Goal: Task Accomplishment & Management: Manage account settings

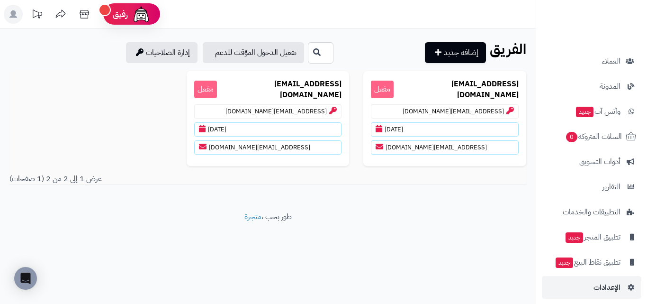
scroll to position [155, 0]
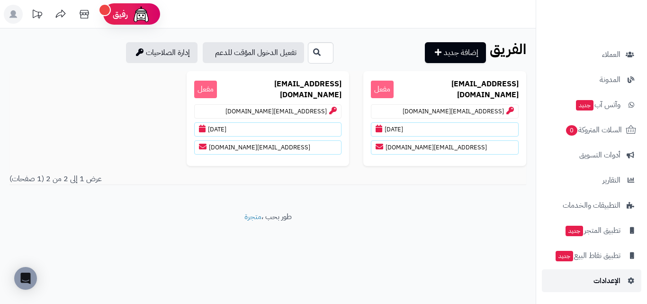
click at [628, 275] on link "الإعدادات" at bounding box center [591, 280] width 99 height 23
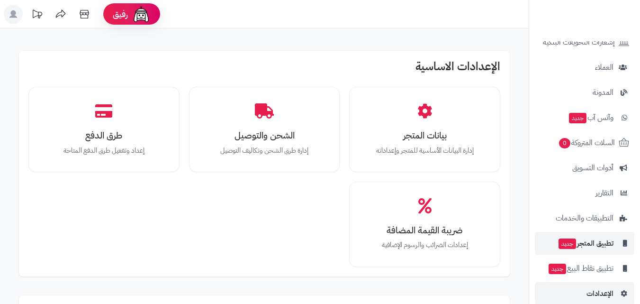
scroll to position [155, 0]
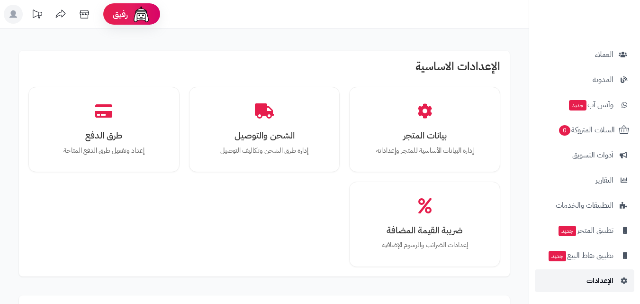
click at [607, 285] on span "الإعدادات" at bounding box center [599, 280] width 27 height 13
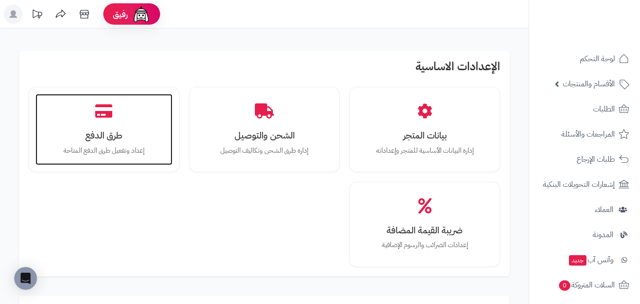
click at [120, 136] on h3 "طرق الدفع" at bounding box center [104, 135] width 118 height 10
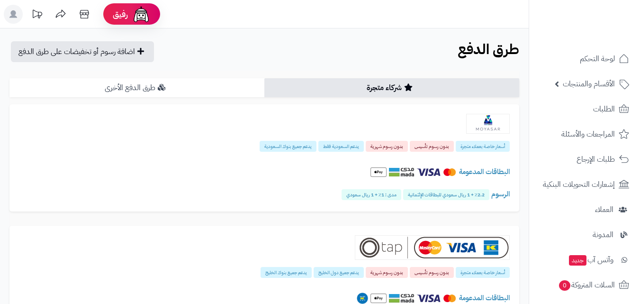
click at [127, 91] on link "طرق الدفع الأخرى" at bounding box center [136, 87] width 255 height 19
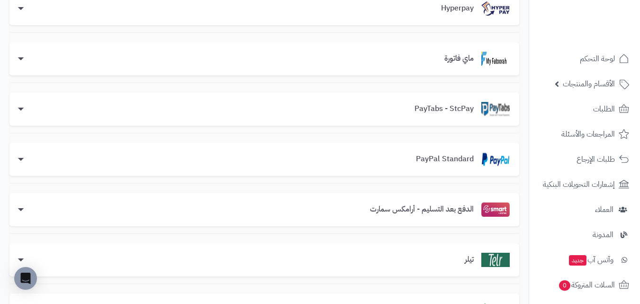
scroll to position [237, 0]
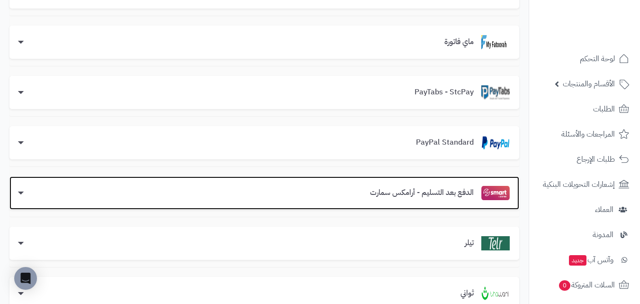
click at [416, 182] on div "الدفع بعد التسليم - أرامكس سمارت" at bounding box center [264, 192] width 510 height 33
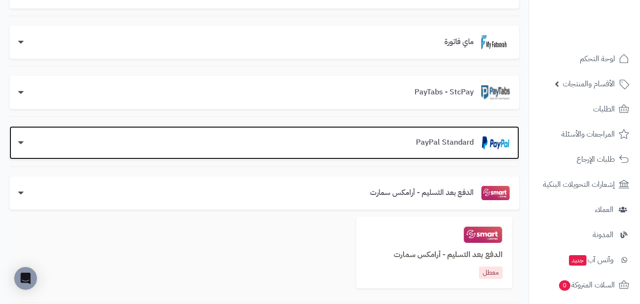
click at [410, 136] on section "PayPal Standard" at bounding box center [458, 142] width 101 height 14
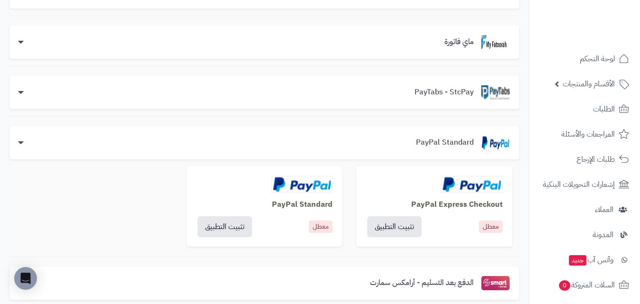
click at [431, 194] on div "PayPal Express Checkout معطل تثبيت التطبيق" at bounding box center [434, 206] width 156 height 80
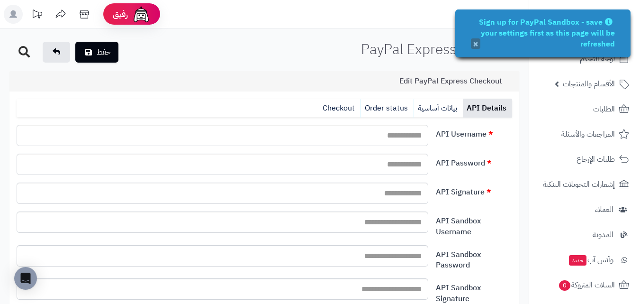
click at [475, 43] on button "×" at bounding box center [475, 43] width 9 height 10
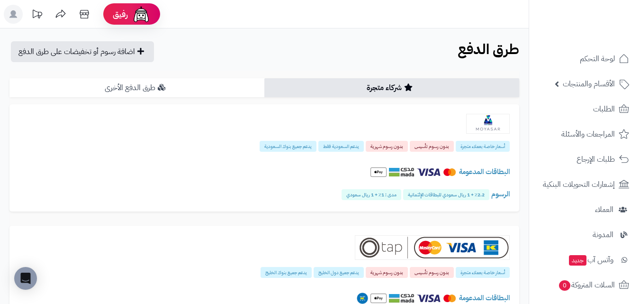
click at [148, 93] on link "طرق الدفع الأخرى" at bounding box center [136, 87] width 255 height 19
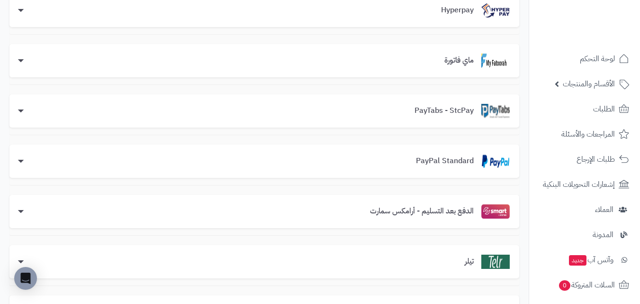
scroll to position [237, 0]
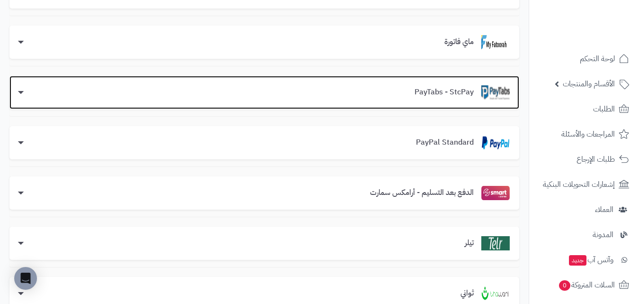
click at [413, 100] on div "PayTabs - StcPay" at bounding box center [264, 92] width 510 height 33
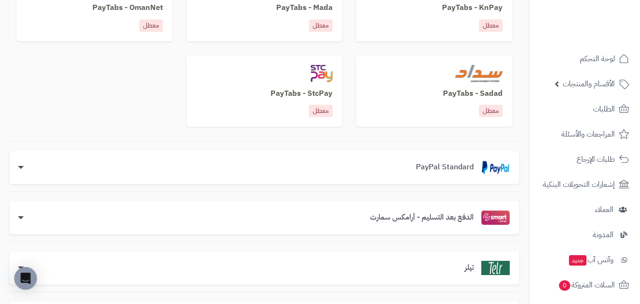
scroll to position [568, 0]
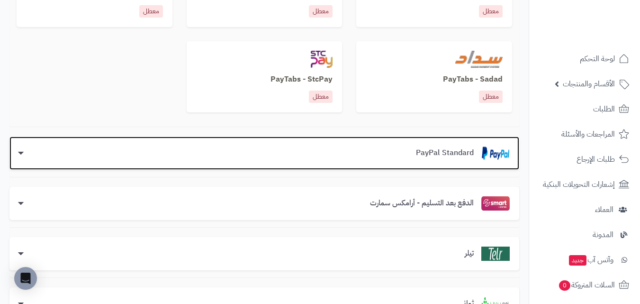
click at [343, 162] on div "PayPal Standard" at bounding box center [264, 152] width 510 height 33
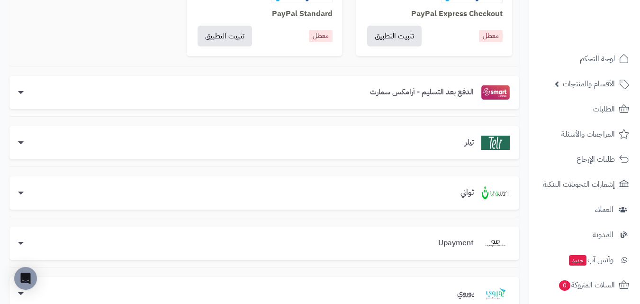
scroll to position [333, 0]
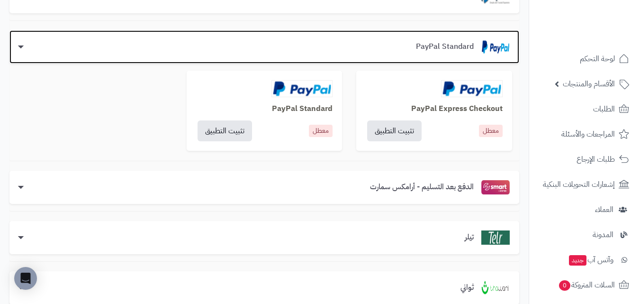
click at [27, 50] on div "PayPal Standard" at bounding box center [264, 47] width 491 height 14
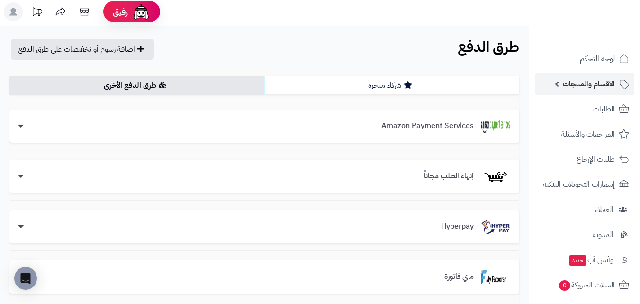
scroll to position [0, 0]
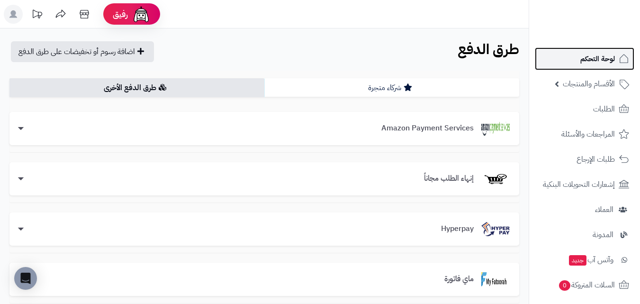
click at [606, 53] on span "لوحة التحكم" at bounding box center [597, 58] width 35 height 13
